Goal: Check status: Check status

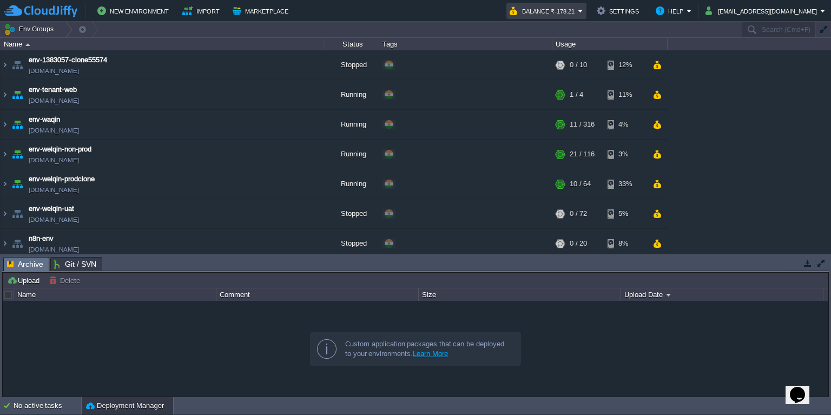
click at [578, 12] on button "Balance ₹-178.21" at bounding box center [544, 10] width 68 height 13
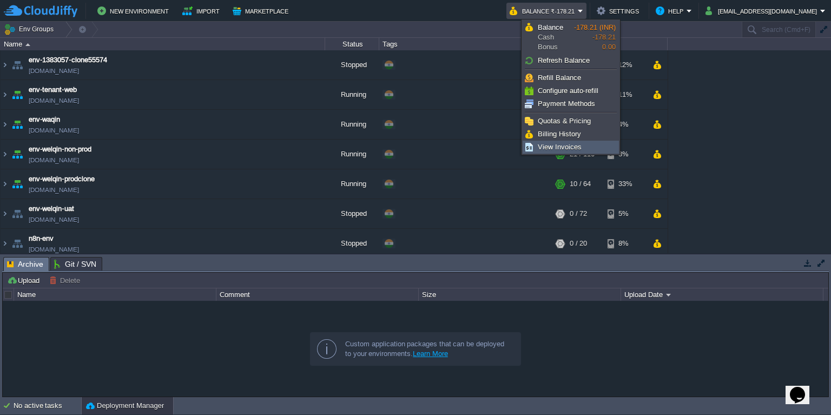
click at [546, 148] on span "View Invoices" at bounding box center [560, 147] width 44 height 8
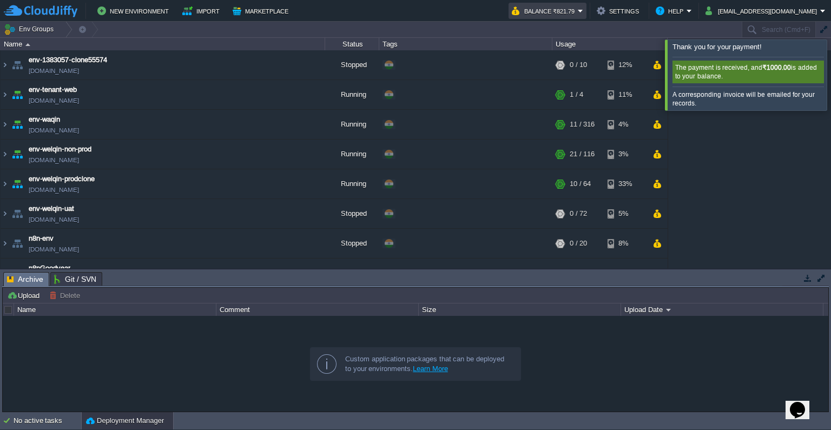
click at [583, 9] on em "Balance ₹821.79" at bounding box center [547, 10] width 71 height 13
click at [479, 10] on td "New Environment Import Marketplace" at bounding box center [251, 11] width 495 height 16
